Goal: Task Accomplishment & Management: Use online tool/utility

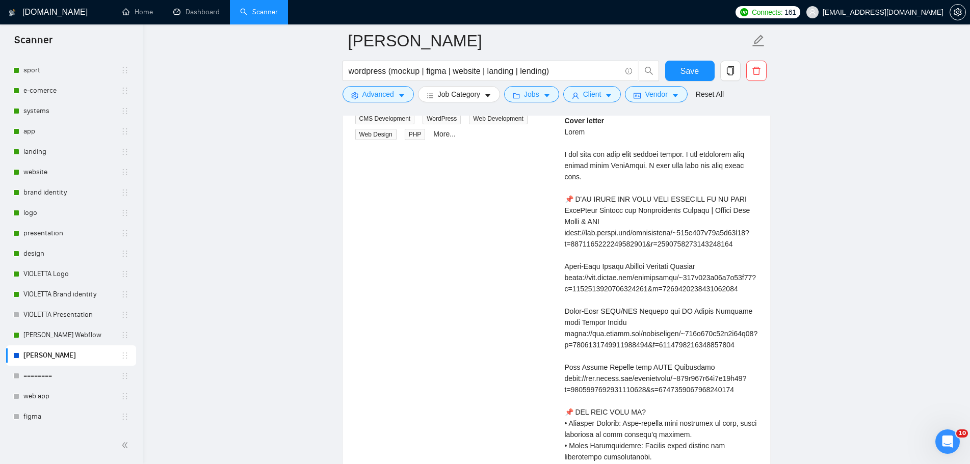
scroll to position [1988, 0]
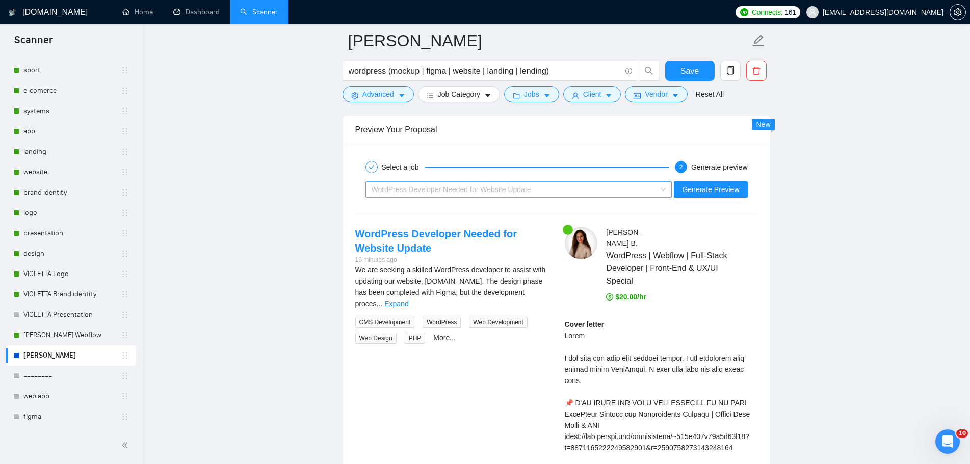
click at [538, 190] on div "WordPress Developer Needed for Website Update" at bounding box center [515, 189] width 286 height 15
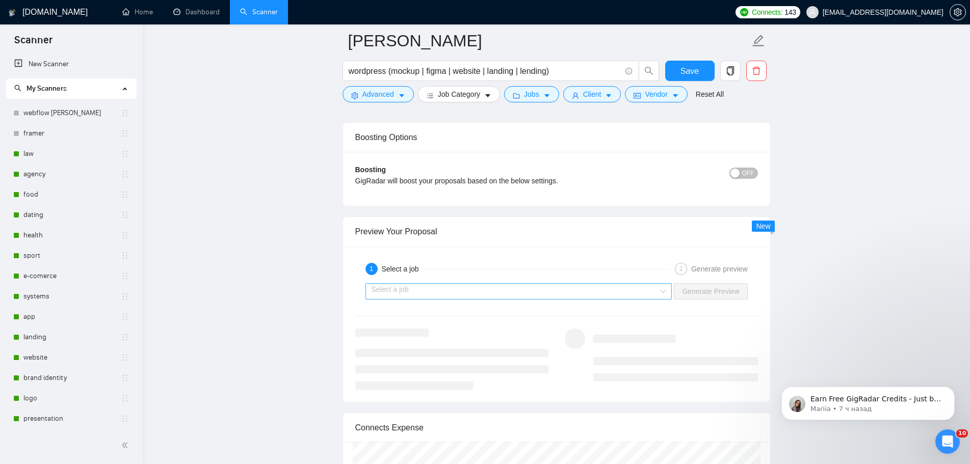
click at [541, 293] on input "search" at bounding box center [516, 291] width 288 height 15
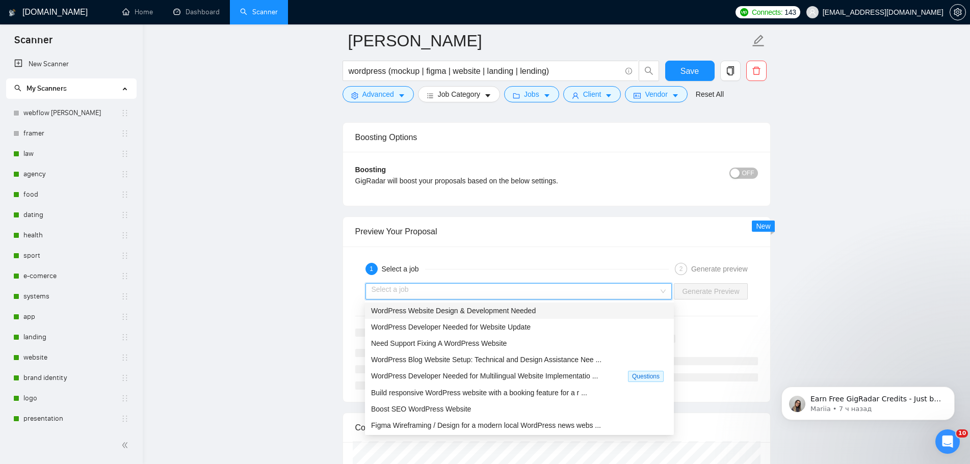
click at [534, 314] on span "WordPress Website Design & Development Needed" at bounding box center [453, 311] width 165 height 8
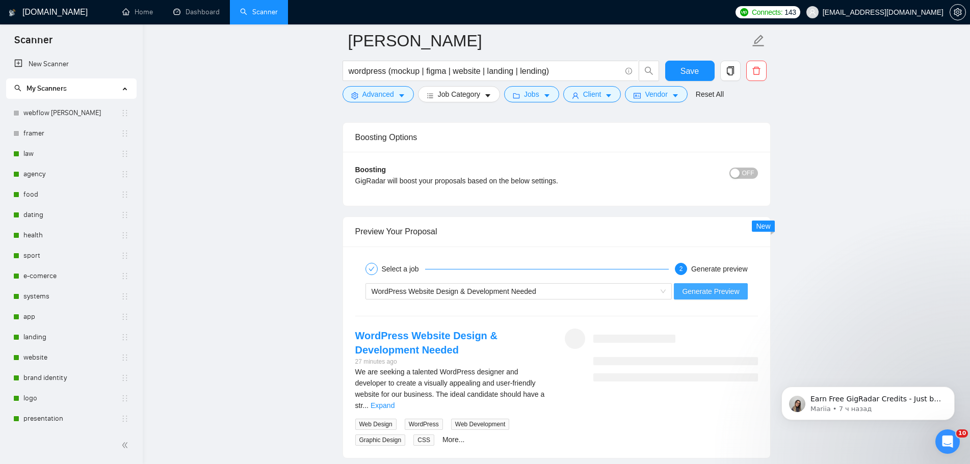
click at [695, 290] on span "Generate Preview" at bounding box center [710, 291] width 57 height 11
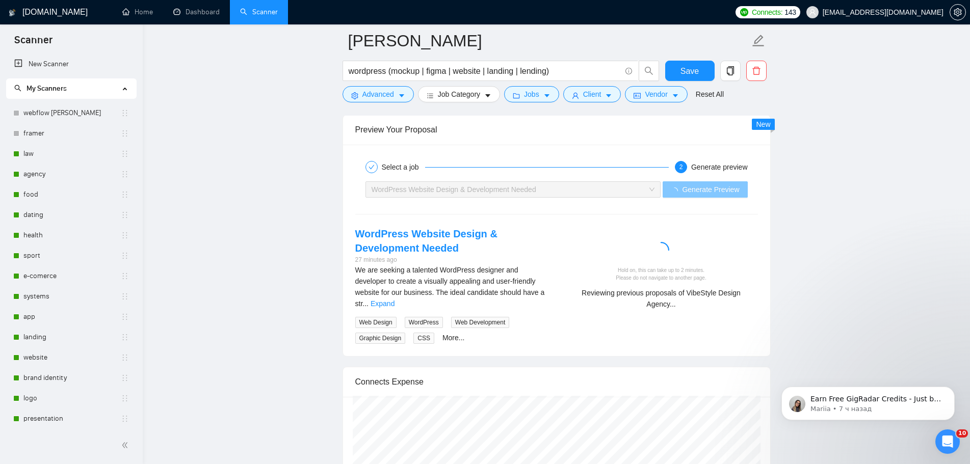
scroll to position [2090, 0]
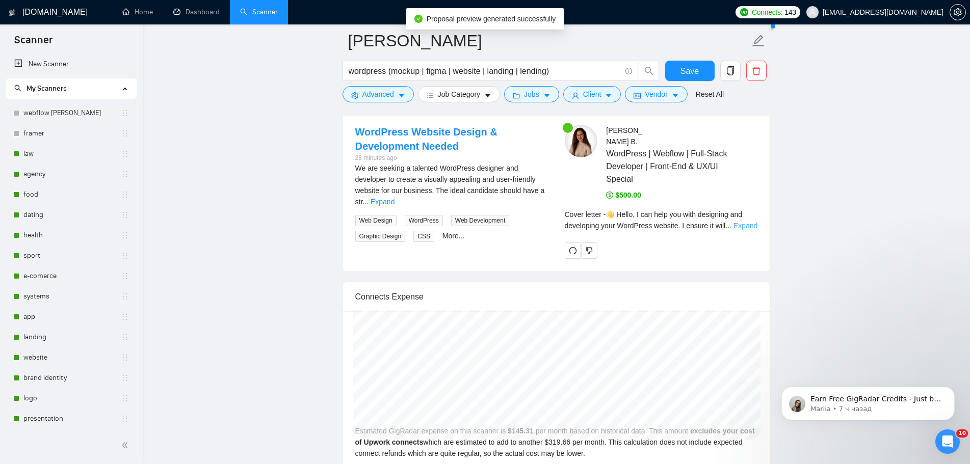
click at [735, 222] on link "Expand" at bounding box center [746, 226] width 24 height 8
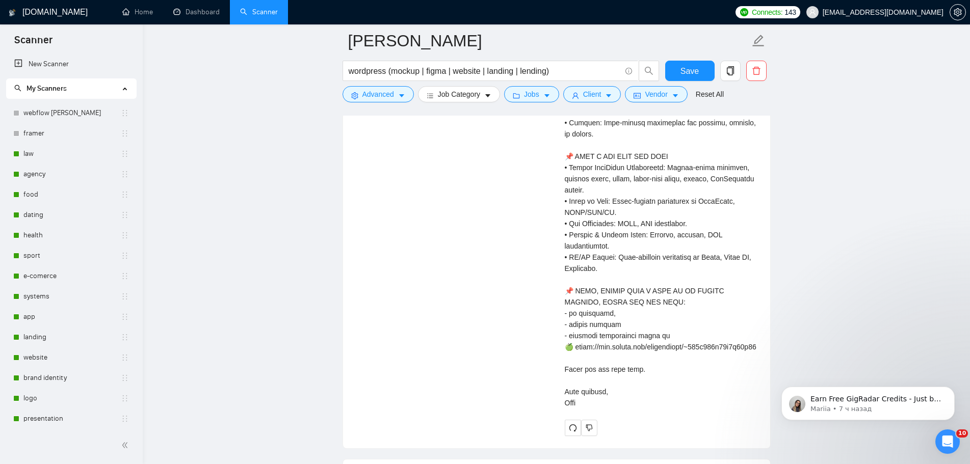
scroll to position [2600, 0]
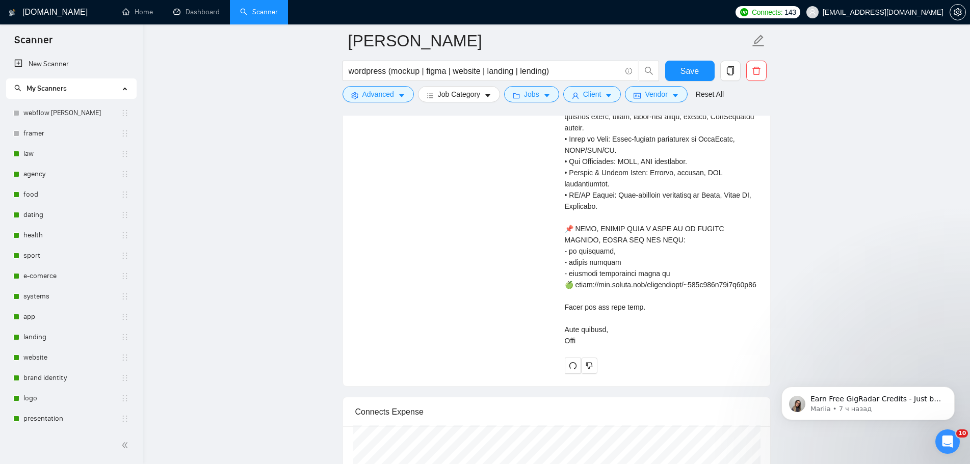
drag, startPoint x: 568, startPoint y: 222, endPoint x: 695, endPoint y: 315, distance: 158.0
click at [711, 345] on div "Cover letter" at bounding box center [661, 26] width 193 height 639
copy div "👋 Hello, I can help you with designing and developing your WordPress website. I…"
